Goal: Go to known website: Access a specific website the user already knows

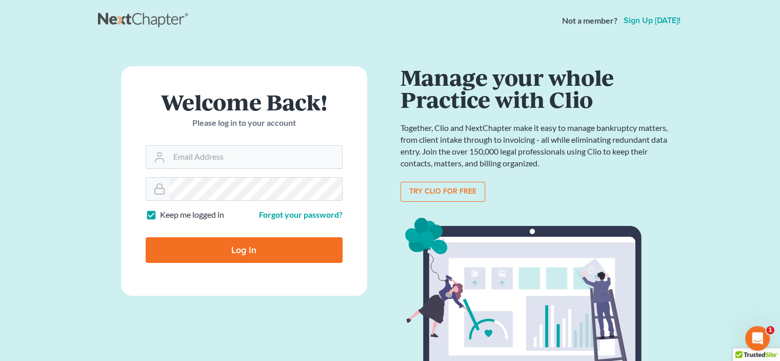
type input "[EMAIL_ADDRESS][DOMAIN_NAME]"
click at [253, 247] on input "Log In" at bounding box center [244, 250] width 197 height 26
type input "Thinking..."
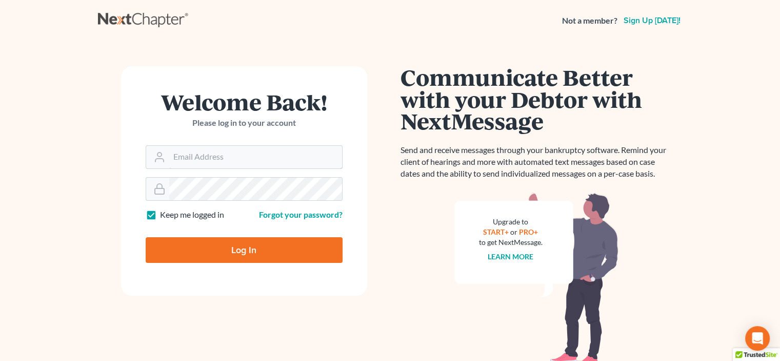
type input "jan@truelllaw.com"
click at [221, 258] on input "Log In" at bounding box center [244, 250] width 197 height 26
type input "Thinking..."
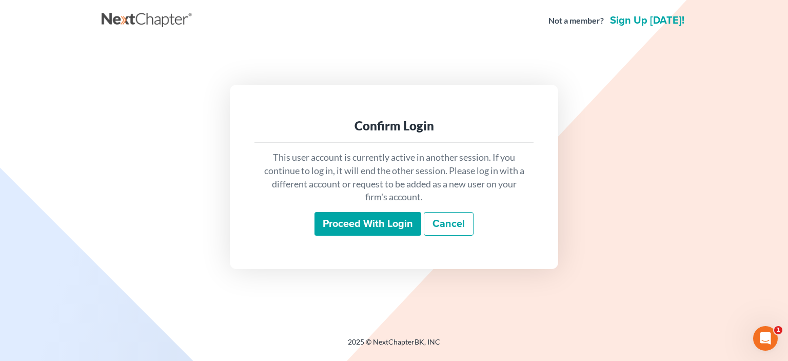
click at [359, 233] on input "Proceed with login" at bounding box center [368, 224] width 107 height 24
